Goal: Task Accomplishment & Management: Manage account settings

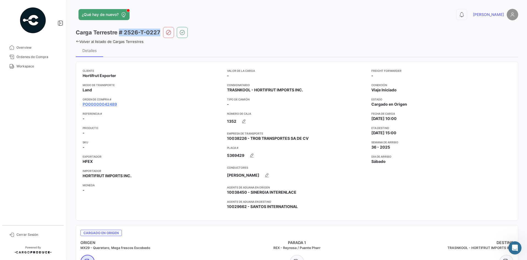
scroll to position [110, 0]
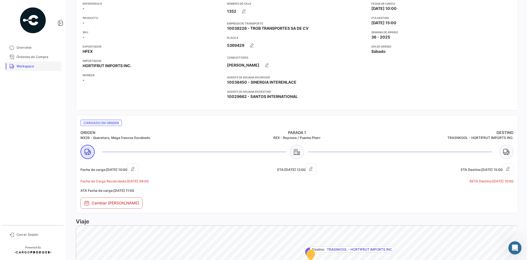
click at [35, 68] on span "Workspace" at bounding box center [37, 66] width 43 height 5
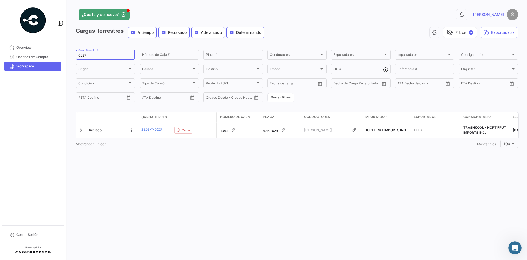
click at [83, 56] on input "0227" at bounding box center [105, 56] width 54 height 4
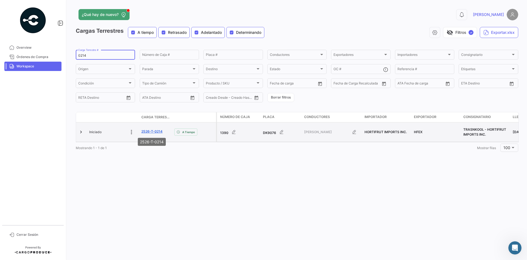
type input "0214"
click at [148, 130] on link "2526-T-0214" at bounding box center [151, 131] width 21 height 5
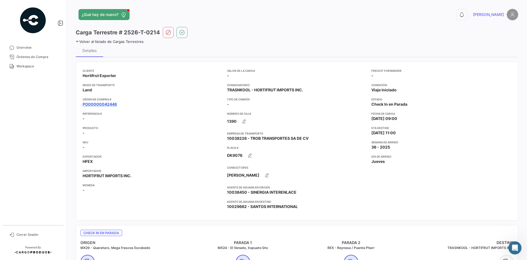
click at [97, 105] on link "PO00000042446" at bounding box center [100, 103] width 34 height 5
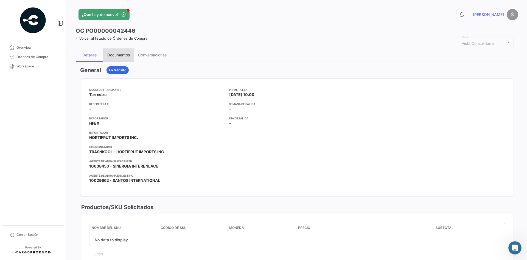
click at [126, 52] on div "Documentos" at bounding box center [118, 54] width 31 height 13
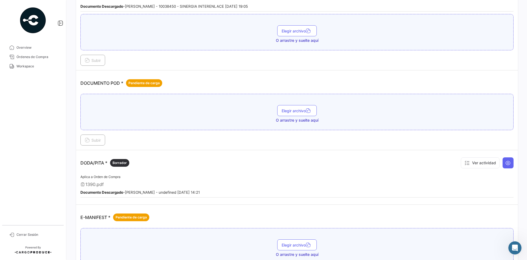
scroll to position [220, 0]
click at [289, 113] on button "Elegir archivo" at bounding box center [297, 109] width 40 height 11
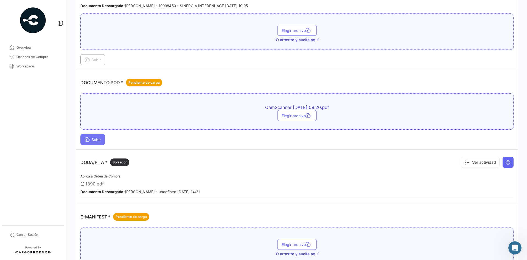
click at [97, 139] on span "Subir" at bounding box center [93, 139] width 16 height 5
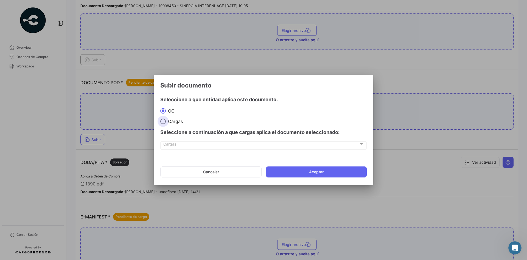
click at [168, 120] on span "Cargas" at bounding box center [174, 120] width 17 height 5
click at [166, 120] on input "Cargas" at bounding box center [162, 120] width 5 height 5
radio input "true"
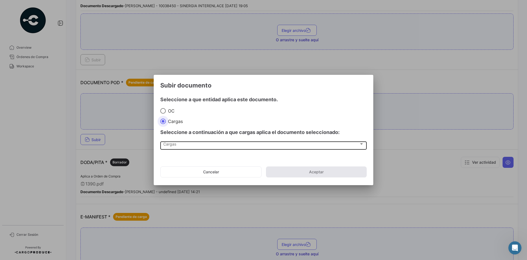
click at [201, 146] on div "Cargas" at bounding box center [261, 145] width 196 height 5
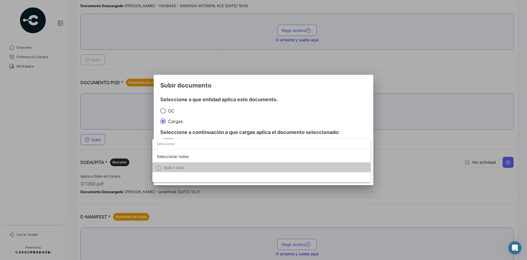
click at [183, 166] on span "2526-T-0214" at bounding box center [173, 168] width 21 height 4
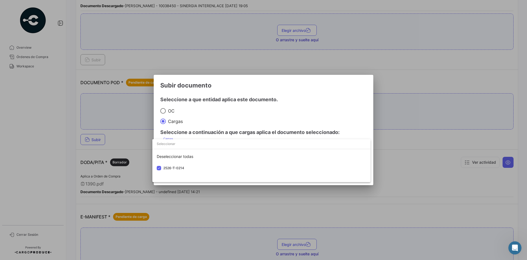
click at [315, 94] on div at bounding box center [263, 130] width 527 height 260
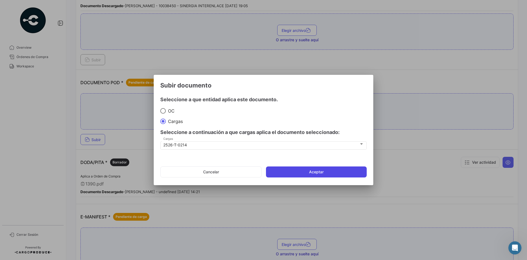
click at [302, 171] on button "Aceptar" at bounding box center [316, 171] width 101 height 11
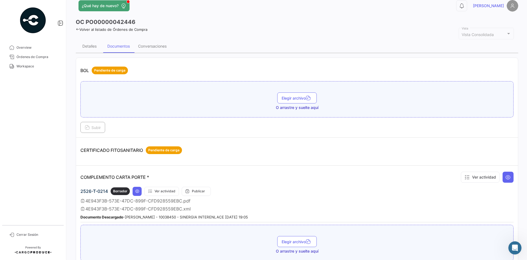
scroll to position [0, 0]
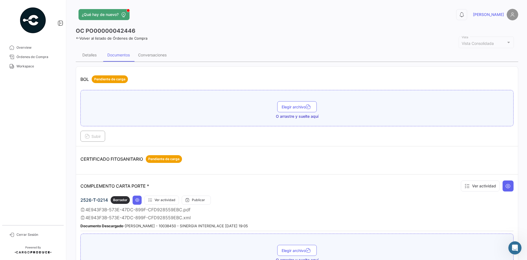
click at [76, 39] on icon at bounding box center [78, 38] width 4 height 4
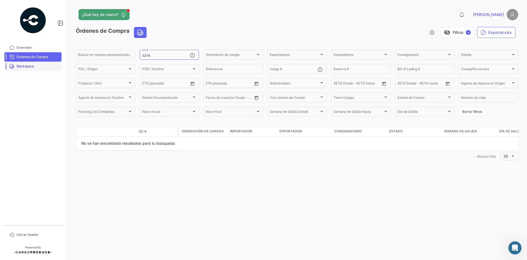
click at [28, 67] on span "Workspace" at bounding box center [37, 66] width 43 height 5
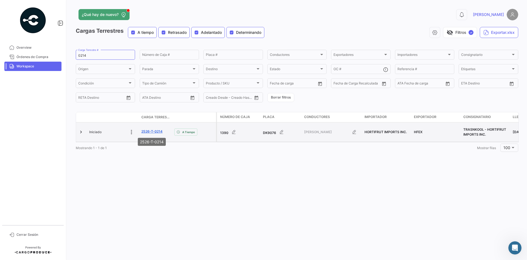
click at [155, 130] on link "2526-T-0214" at bounding box center [151, 131] width 21 height 5
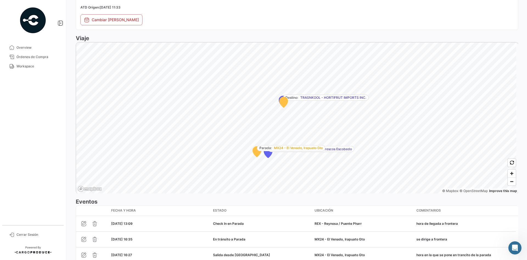
scroll to position [429, 0]
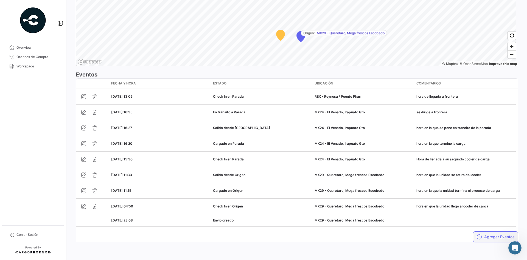
click at [487, 239] on button "Agregar Eventos" at bounding box center [495, 236] width 45 height 11
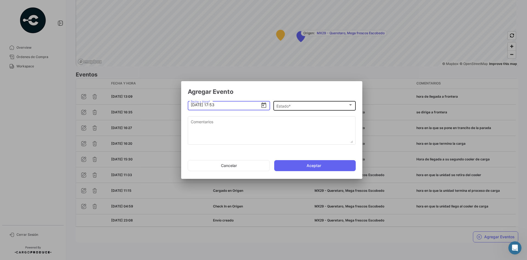
click at [308, 105] on div "Estado *" at bounding box center [313, 106] width 72 height 5
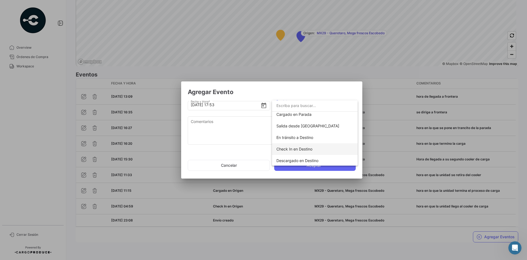
scroll to position [96, 0]
click at [305, 140] on span "Descargado en Destino" at bounding box center [315, 137] width 77 height 12
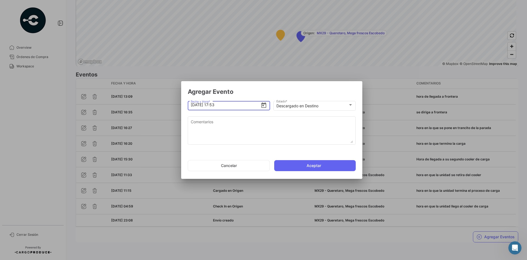
click at [214, 105] on input "[DATE] 17:53" at bounding box center [226, 104] width 70 height 19
click at [218, 105] on input "[DATE] 15:00" at bounding box center [226, 104] width 70 height 19
click at [269, 128] on textarea "Comentarios" at bounding box center [272, 131] width 162 height 24
click at [213, 105] on input "[DATE] 15:20" at bounding box center [226, 104] width 70 height 19
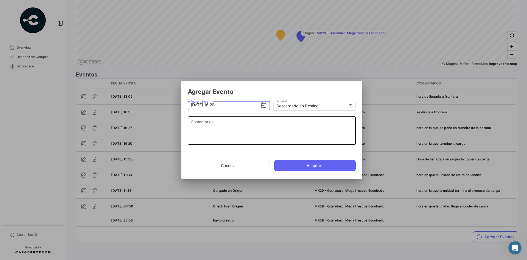
type input "[DATE] 16:20"
click at [241, 132] on textarea "Comentarios" at bounding box center [272, 131] width 162 height 24
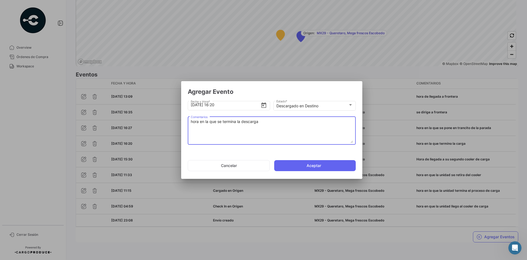
click at [265, 119] on textarea "hora en la que se termina la descarga" at bounding box center [272, 131] width 162 height 24
type textarea "hora en la que se termina la descarga"
click at [296, 164] on button "Aceptar" at bounding box center [315, 165] width 82 height 11
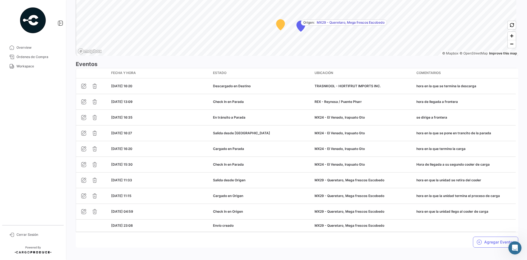
scroll to position [445, 0]
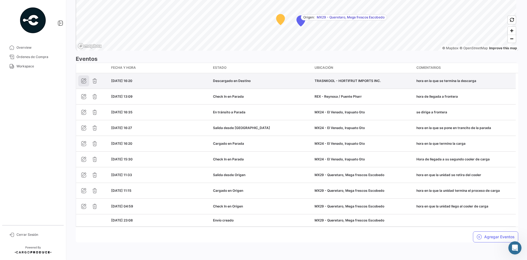
click at [84, 80] on icon "button" at bounding box center [83, 80] width 5 height 5
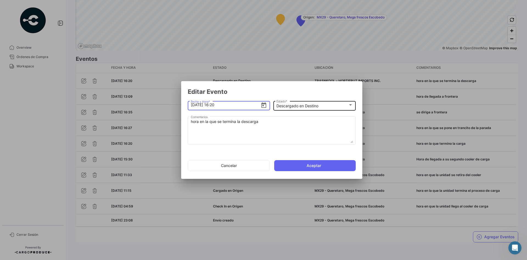
click at [302, 108] on div "Descargado en Destino Estado *" at bounding box center [315, 105] width 77 height 11
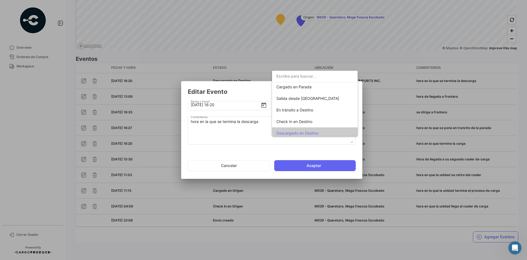
scroll to position [69, 0]
click at [249, 87] on div at bounding box center [263, 130] width 527 height 260
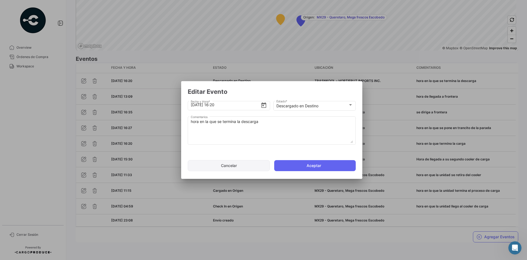
click at [233, 169] on button "Cancelar" at bounding box center [229, 165] width 82 height 11
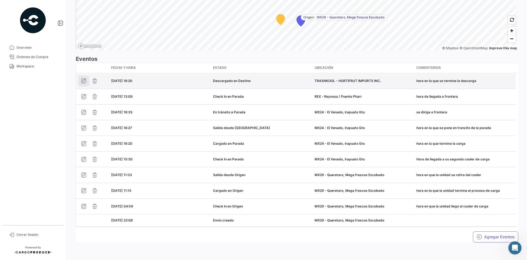
click at [79, 83] on button "button" at bounding box center [83, 80] width 11 height 11
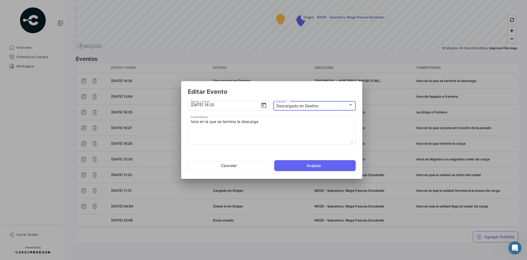
click at [291, 108] on mat-select-trigger "Descargado en Destino" at bounding box center [298, 105] width 42 height 5
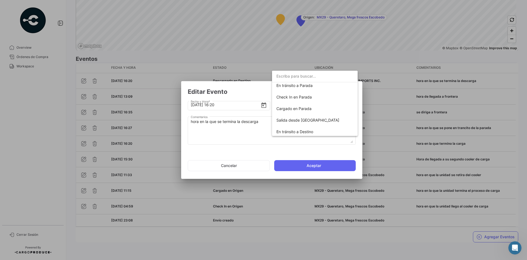
scroll to position [41, 0]
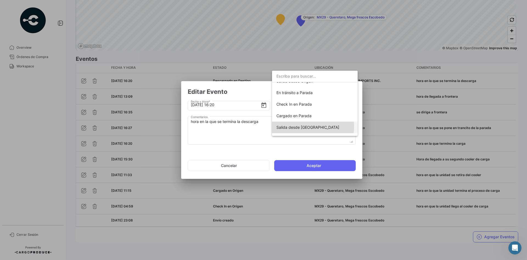
click at [301, 126] on span "Salida desde [GEOGRAPHIC_DATA]" at bounding box center [308, 127] width 63 height 5
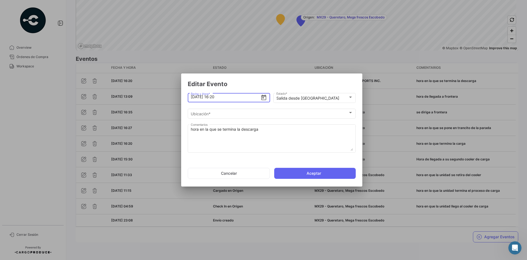
click at [214, 99] on input "[DATE] 16:20" at bounding box center [226, 96] width 70 height 19
type input "[DATE] 15:20"
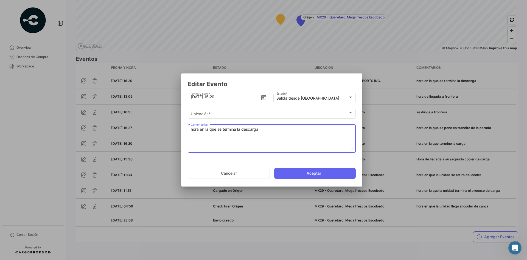
drag, startPoint x: 264, startPoint y: 128, endPoint x: 179, endPoint y: 138, distance: 86.2
click at [179, 138] on div "Editar Evento [DATE] 15:20 Fecha y Hora * Salida desde Parada Estado * Ubicació…" at bounding box center [263, 130] width 527 height 260
type textarea "salida a cruse"
click at [296, 171] on button "Aceptar" at bounding box center [315, 173] width 82 height 11
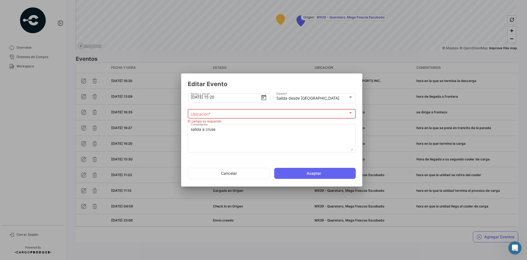
click at [246, 116] on div "Ubicación *" at bounding box center [269, 114] width 157 height 5
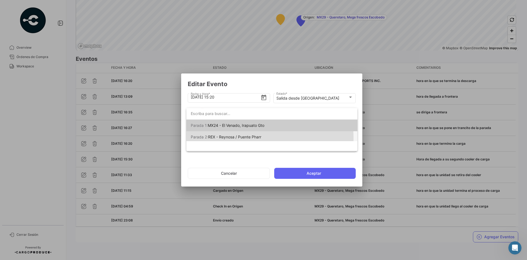
click at [235, 137] on span "REX - Reynosa / Puente Pharr" at bounding box center [234, 136] width 53 height 5
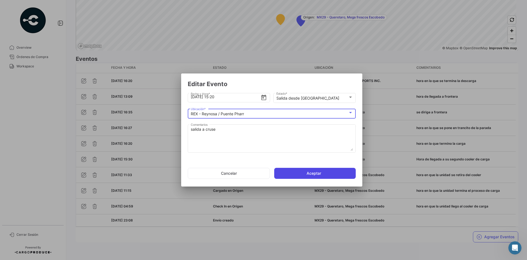
click at [296, 169] on button "Aceptar" at bounding box center [315, 173] width 82 height 11
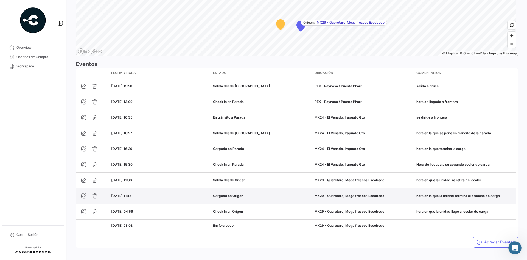
scroll to position [445, 0]
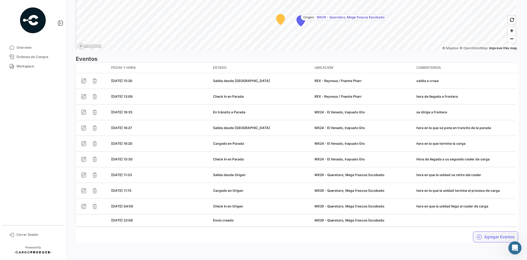
click at [484, 234] on button "Agregar Eventos" at bounding box center [495, 236] width 45 height 11
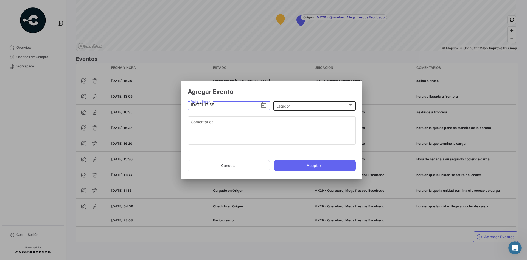
click at [303, 106] on div "Estado *" at bounding box center [313, 106] width 72 height 5
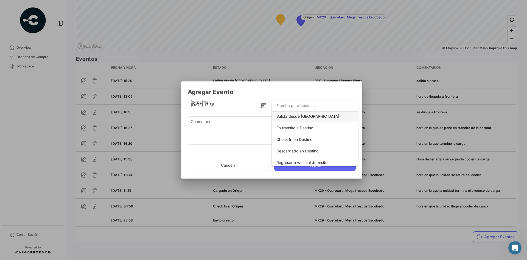
scroll to position [82, 0]
click at [304, 127] on span "En tránsito a Destino" at bounding box center [295, 127] width 37 height 5
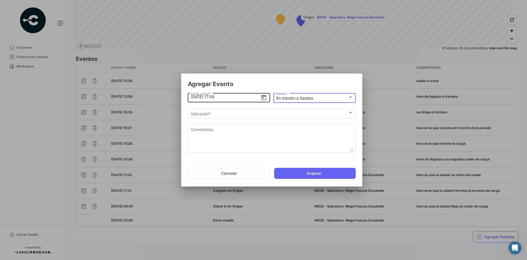
click at [212, 97] on input "[DATE] 17:58" at bounding box center [226, 96] width 70 height 19
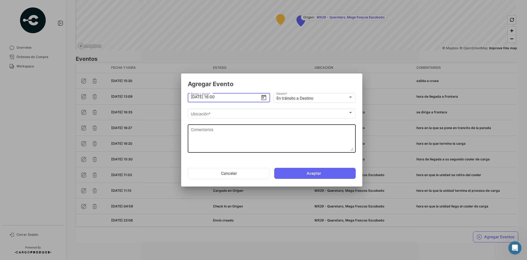
type input "[DATE] 16:00"
click at [250, 136] on textarea "Comentarios" at bounding box center [272, 138] width 162 height 24
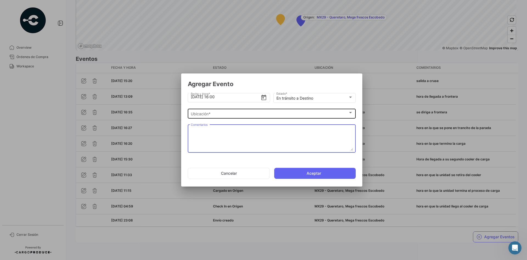
click at [223, 114] on div "Ubicación *" at bounding box center [269, 114] width 157 height 5
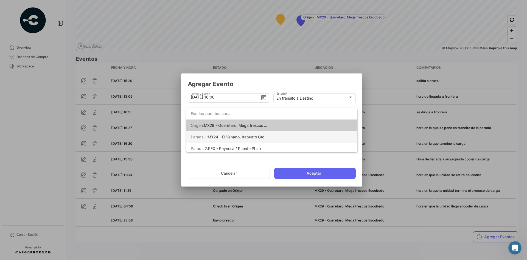
scroll to position [2, 0]
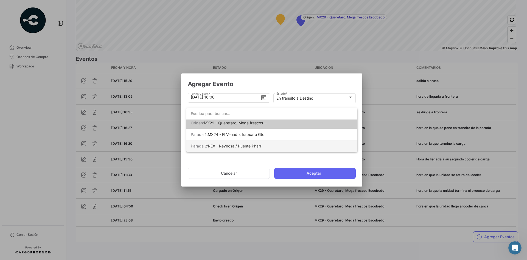
click at [252, 147] on span "REX - Reynosa / Puente Pharr" at bounding box center [234, 145] width 53 height 5
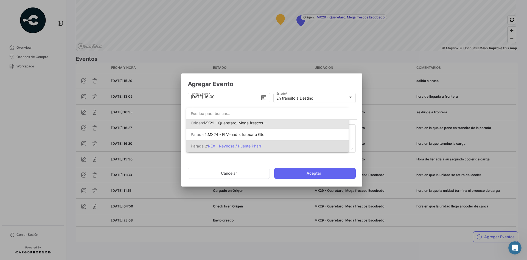
scroll to position [0, 0]
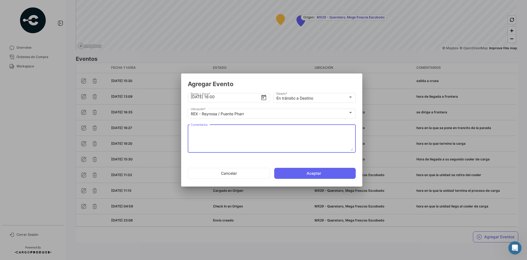
click at [221, 136] on textarea "Comentarios" at bounding box center [272, 138] width 162 height 24
type textarea "liberada en aduanas"
click at [306, 174] on button "Aceptar" at bounding box center [315, 173] width 82 height 11
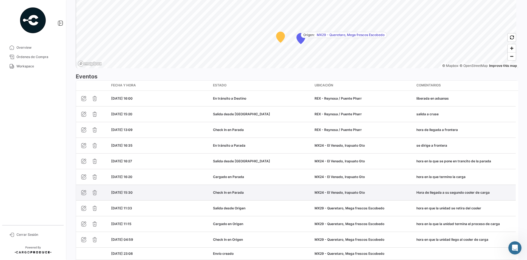
scroll to position [460, 0]
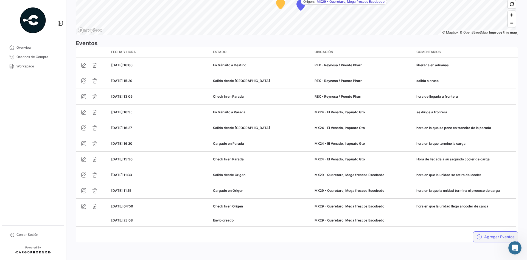
click at [491, 241] on button "Agregar Eventos" at bounding box center [495, 236] width 45 height 11
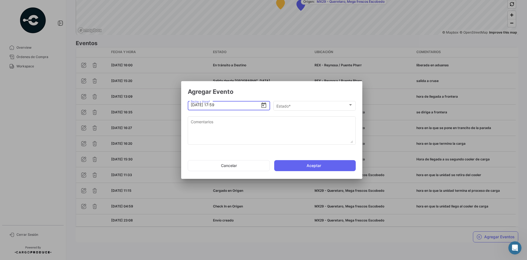
click at [213, 105] on input "[DATE] 17:59" at bounding box center [226, 104] width 70 height 19
type input "[DATE] 16:15"
click at [289, 106] on span "Estado *" at bounding box center [313, 106] width 72 height 5
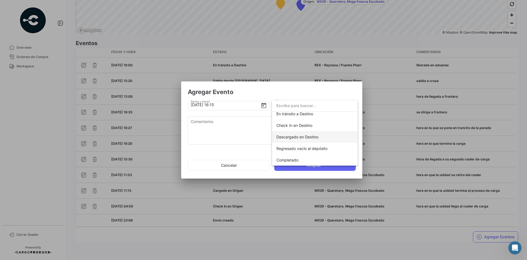
scroll to position [96, 0]
click at [301, 126] on span "Check In en Destino" at bounding box center [295, 124] width 36 height 5
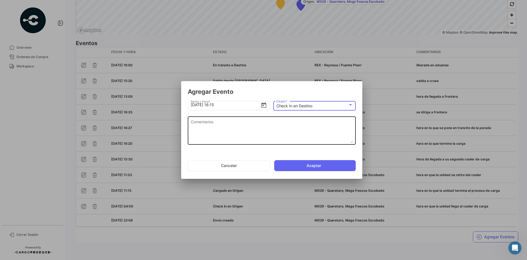
click at [248, 130] on textarea "Comentarios" at bounding box center [272, 131] width 162 height 24
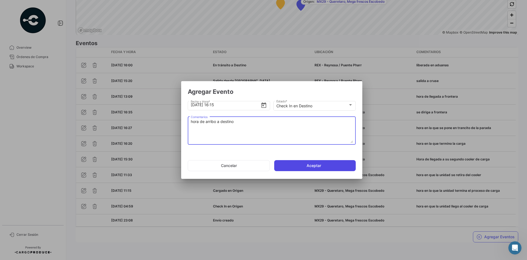
type textarea "hora de arribo a destino"
click at [323, 165] on button "Aceptar" at bounding box center [315, 165] width 82 height 11
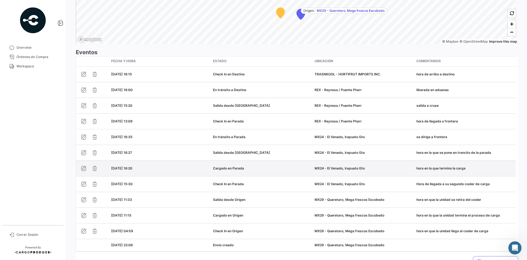
scroll to position [476, 0]
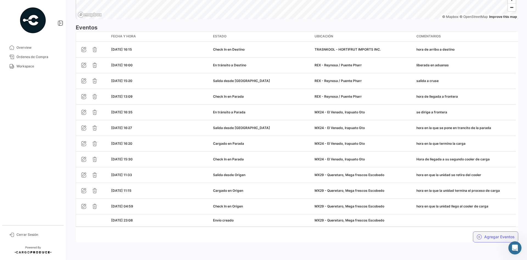
click at [483, 235] on button "Agregar Eventos" at bounding box center [495, 236] width 45 height 11
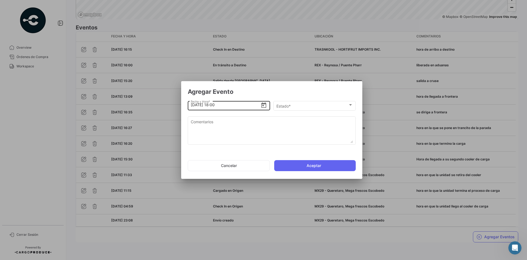
click at [214, 104] on input "[DATE] 18:00" at bounding box center [226, 104] width 70 height 19
click at [297, 103] on div "Estado * Estado *" at bounding box center [315, 105] width 77 height 11
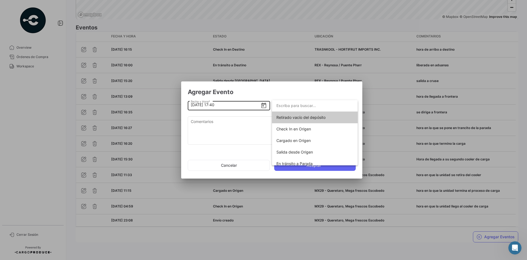
click at [225, 106] on div at bounding box center [263, 130] width 527 height 260
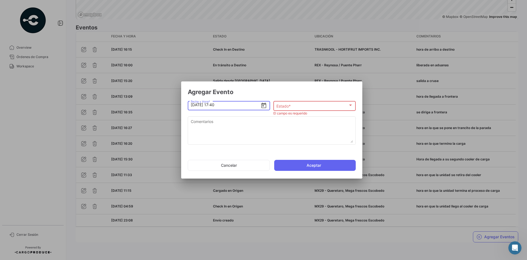
click at [225, 104] on input "[DATE] 17:40" at bounding box center [226, 104] width 70 height 19
type input "[DATE] 17:35"
click at [284, 104] on span "Estado *" at bounding box center [284, 106] width 15 height 5
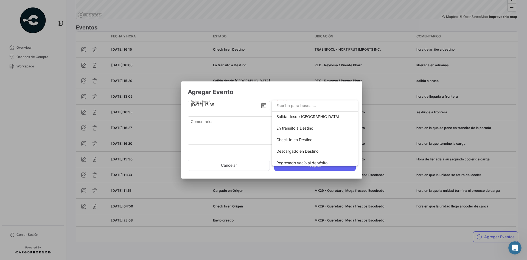
scroll to position [82, 0]
click at [314, 151] on span "Descargado en Destino" at bounding box center [298, 150] width 42 height 5
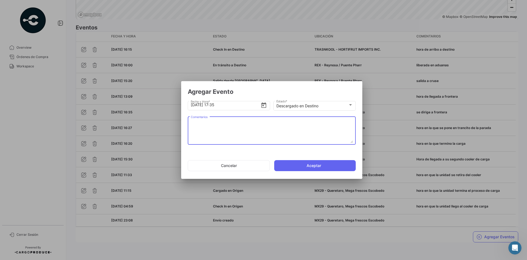
click at [235, 131] on textarea "Comentarios" at bounding box center [272, 131] width 162 height 24
type textarea "hora en la que se termina la descarga"
click at [302, 164] on button "Aceptar" at bounding box center [315, 165] width 82 height 11
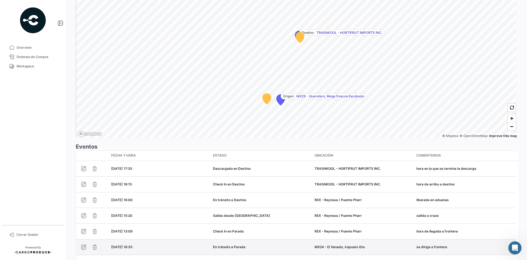
scroll to position [492, 0]
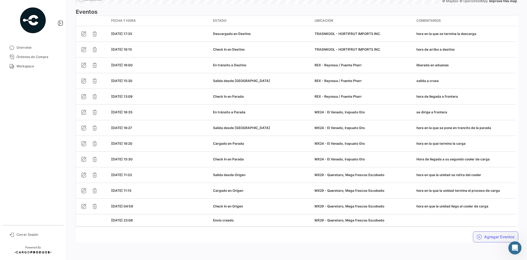
click at [480, 235] on button "Agregar Eventos" at bounding box center [495, 236] width 45 height 11
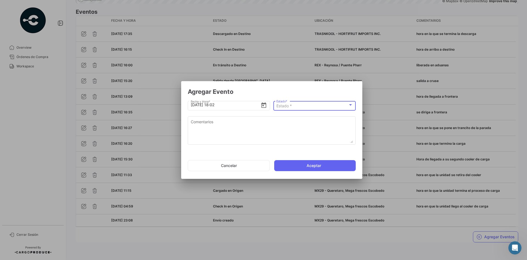
click at [291, 108] on span "Estado *" at bounding box center [284, 105] width 15 height 5
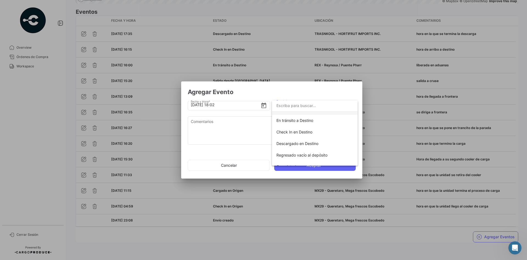
scroll to position [96, 0]
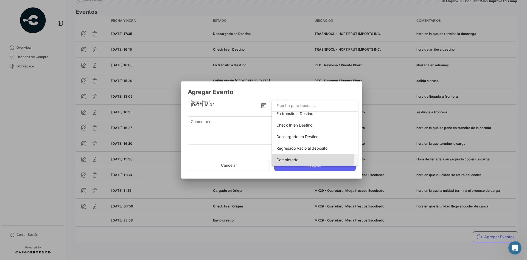
click at [295, 157] on span "Completado" at bounding box center [315, 160] width 77 height 12
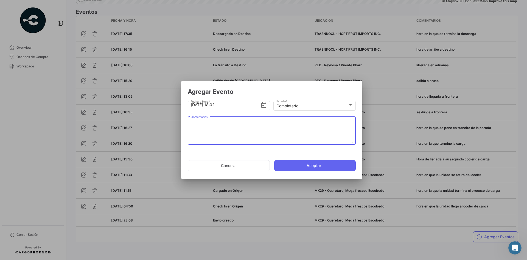
click at [225, 127] on textarea "Comentarios" at bounding box center [272, 131] width 162 height 24
type textarea "fin de viaje"
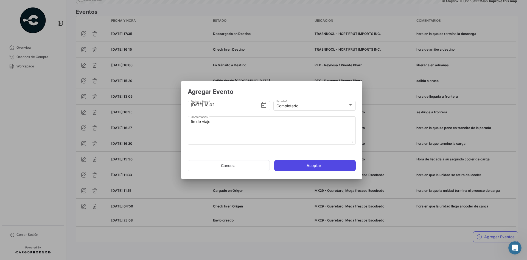
click at [330, 166] on button "Aceptar" at bounding box center [315, 165] width 82 height 11
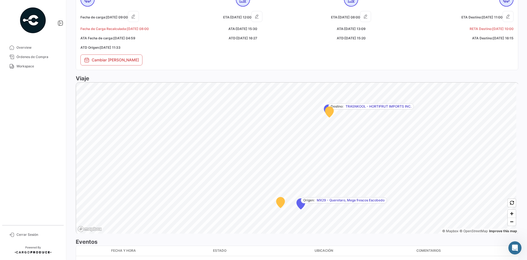
scroll to position [271, 0]
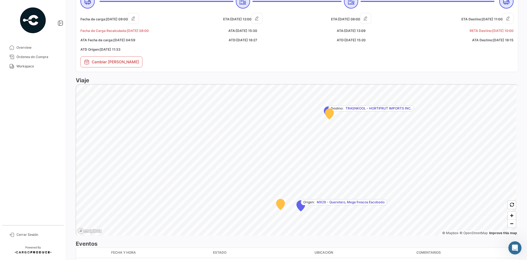
click at [38, 66] on span "Workspace" at bounding box center [37, 66] width 43 height 5
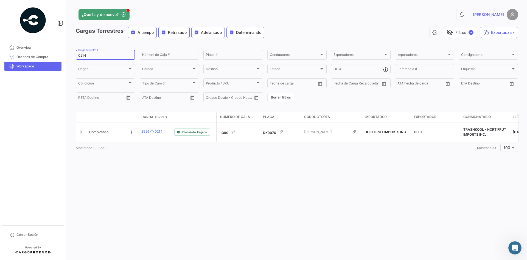
click at [83, 53] on div "0214 Carga Terrestre #" at bounding box center [105, 54] width 54 height 11
click at [81, 57] on input "0214" at bounding box center [105, 56] width 54 height 4
paste input "T0220"
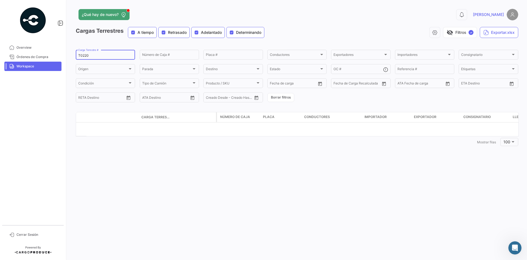
click at [80, 55] on input "T0220" at bounding box center [105, 56] width 54 height 4
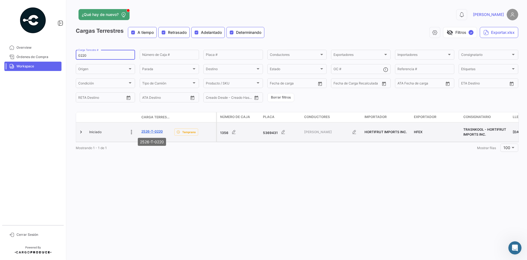
type input "0220"
click at [151, 132] on link "2526-T-0220" at bounding box center [151, 131] width 21 height 5
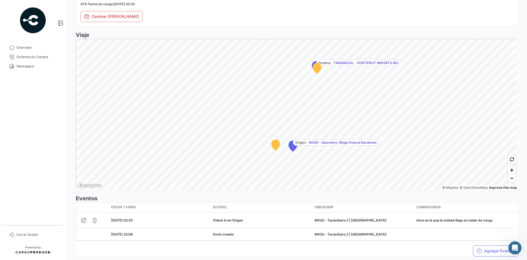
scroll to position [310, 0]
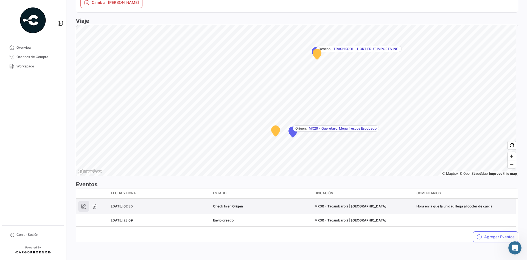
click at [83, 207] on icon "button" at bounding box center [83, 205] width 5 height 5
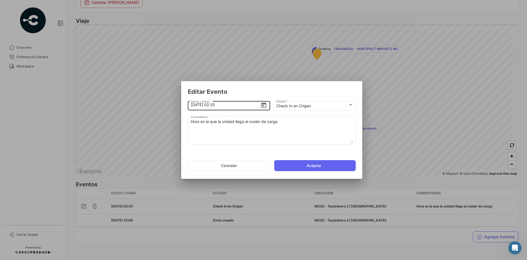
click at [265, 105] on icon "Open calendar" at bounding box center [264, 105] width 7 height 7
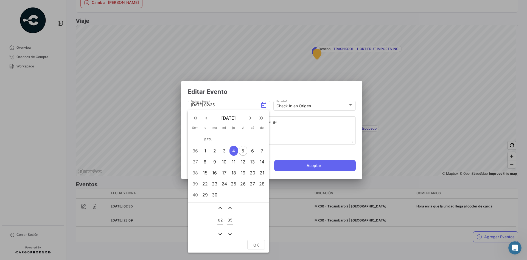
click at [221, 233] on mat-icon "expand_more" at bounding box center [220, 233] width 7 height 7
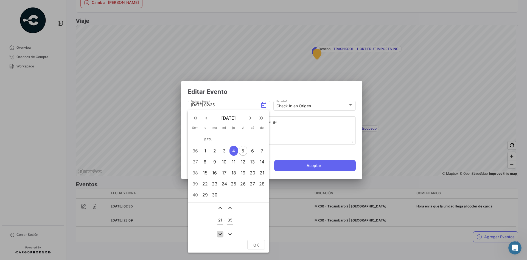
click at [221, 233] on mat-icon "expand_more" at bounding box center [220, 233] width 7 height 7
type input "17"
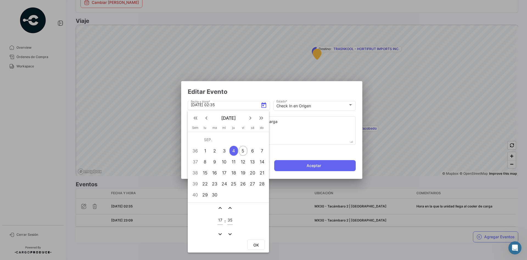
click at [254, 243] on span "OK" at bounding box center [255, 244] width 5 height 5
type input "[DATE] 17:35"
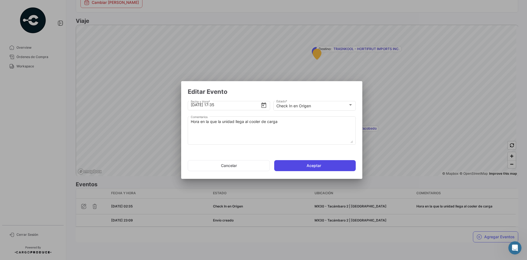
click at [306, 163] on button "Aceptar" at bounding box center [315, 165] width 82 height 11
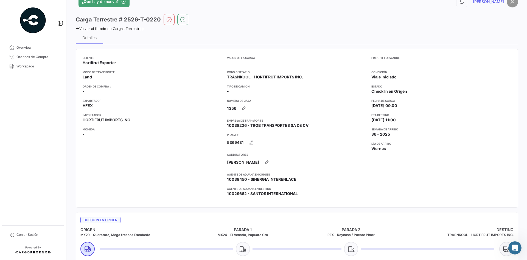
scroll to position [0, 0]
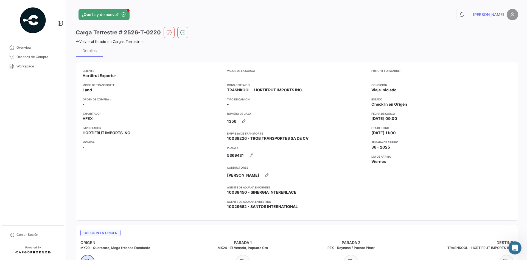
click at [75, 42] on div "¿Qué hay de nuevo? 0 [PERSON_NAME] Terrestre # 2526-T-0220 Volver al listado de…" at bounding box center [297, 130] width 460 height 260
click at [77, 40] on icon at bounding box center [78, 42] width 4 height 4
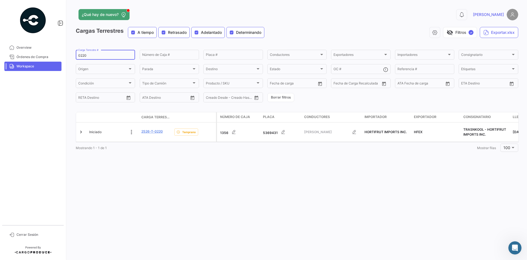
click at [83, 54] on input "0220" at bounding box center [105, 56] width 54 height 4
paste input "31"
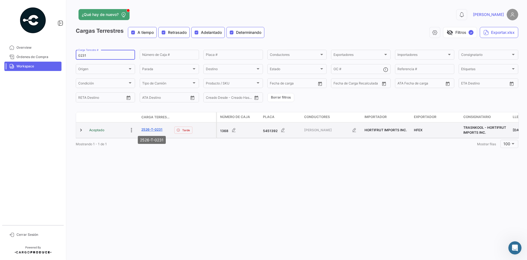
type input "0231"
click at [151, 129] on link "2526-T-0231" at bounding box center [151, 129] width 21 height 5
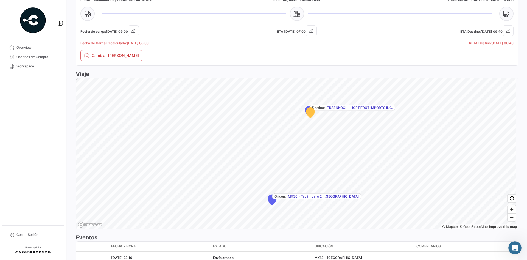
scroll to position [296, 0]
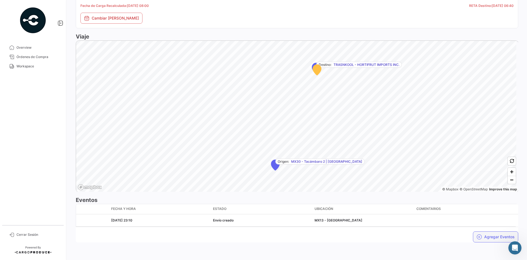
click at [477, 235] on icon "button" at bounding box center [479, 236] width 5 height 5
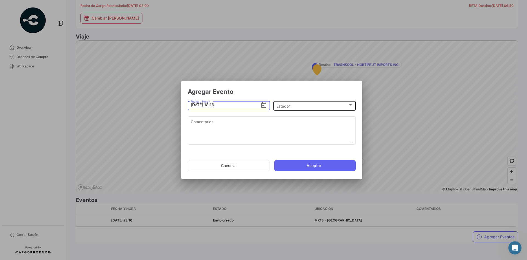
click at [301, 107] on div "Estado *" at bounding box center [313, 106] width 72 height 5
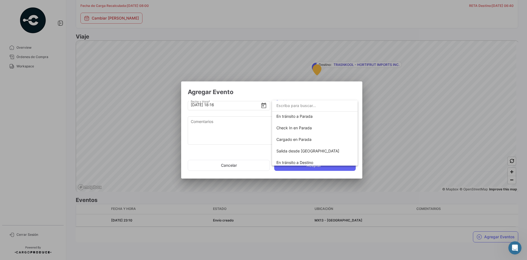
scroll to position [55, 0]
click at [213, 105] on div at bounding box center [263, 130] width 527 height 260
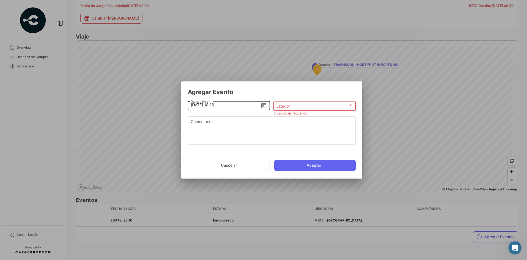
click at [214, 105] on input "[DATE] 18:16" at bounding box center [226, 104] width 70 height 19
type input "[DATE] 03:16"
click at [295, 105] on div "Estado *" at bounding box center [313, 106] width 72 height 5
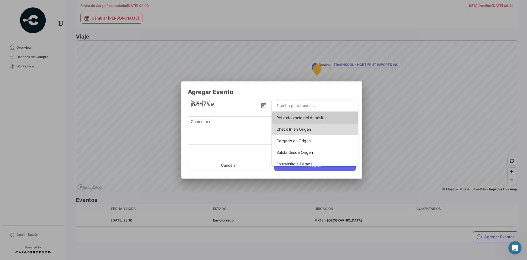
click at [317, 132] on span "Check In en Origen" at bounding box center [315, 129] width 77 height 12
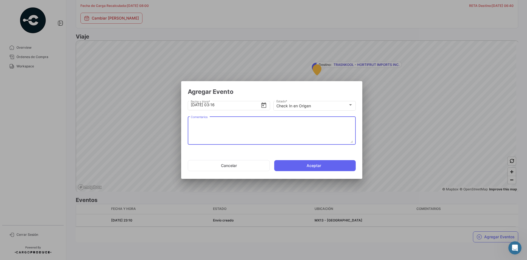
click at [274, 129] on textarea "Comentarios" at bounding box center [272, 131] width 162 height 24
type textarea "hora en la que la unidad llega a cooler"
click at [294, 163] on button "Aceptar" at bounding box center [315, 165] width 82 height 11
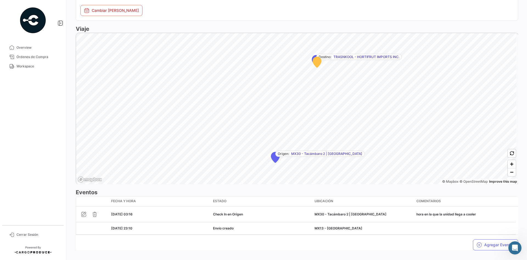
scroll to position [310, 0]
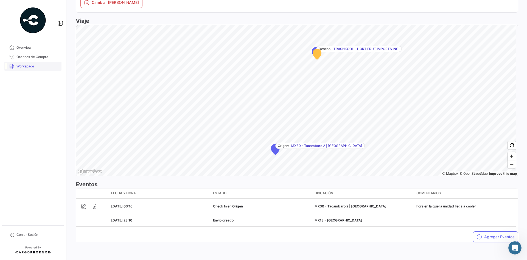
click at [27, 67] on span "Workspace" at bounding box center [37, 66] width 43 height 5
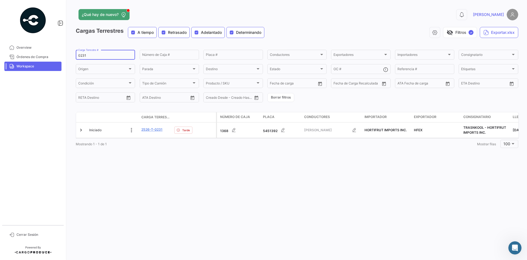
click at [85, 56] on input "0231" at bounding box center [105, 56] width 54 height 4
paste input "27"
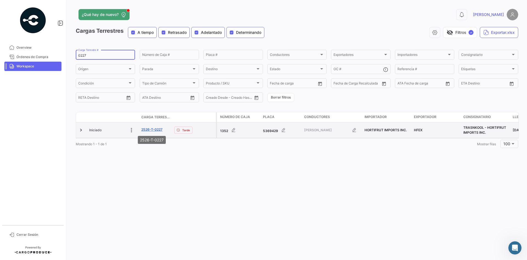
type input "0227"
click at [158, 127] on link "2526-T-0227" at bounding box center [151, 129] width 21 height 5
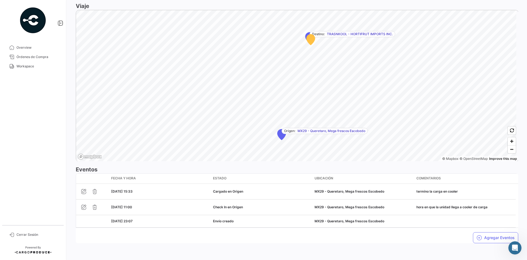
scroll to position [326, 0]
click at [491, 239] on button "Agregar Eventos" at bounding box center [495, 236] width 45 height 11
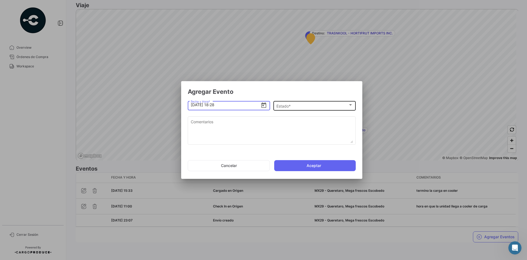
click at [295, 108] on div "Estado *" at bounding box center [313, 106] width 72 height 5
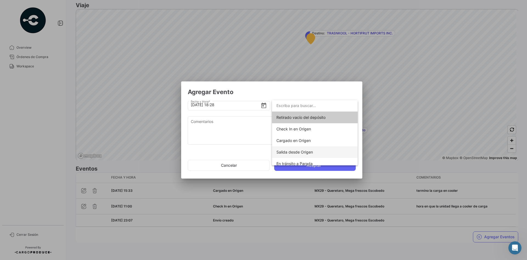
click at [311, 152] on span "Salida desde Origen" at bounding box center [295, 151] width 37 height 5
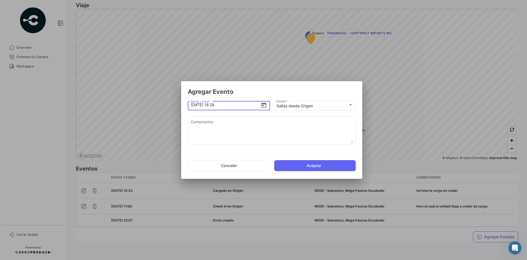
click at [213, 105] on input "[DATE] 18:28" at bounding box center [226, 104] width 70 height 19
click at [224, 106] on input "[DATE] 15:28" at bounding box center [226, 104] width 70 height 19
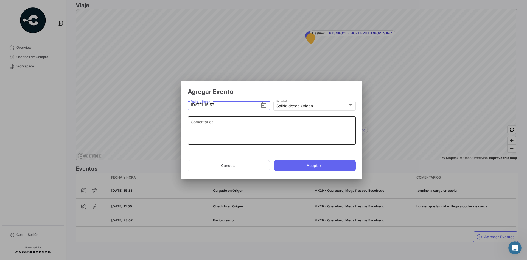
type input "[DATE] 15:57"
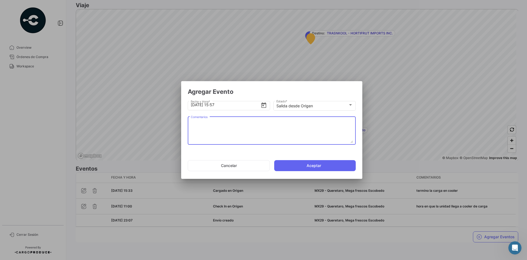
click at [260, 126] on textarea "Comentarios" at bounding box center [272, 131] width 162 height 24
type textarea "hora en que la unidd se retira de cooler"
click at [313, 170] on button "Aceptar" at bounding box center [315, 165] width 82 height 11
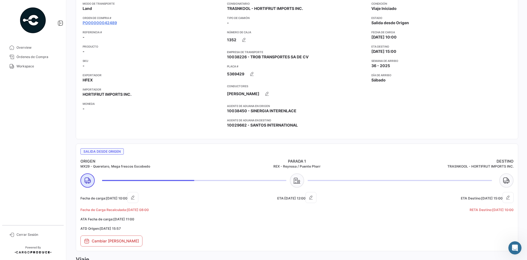
scroll to position [49, 0]
